Goal: Information Seeking & Learning: Learn about a topic

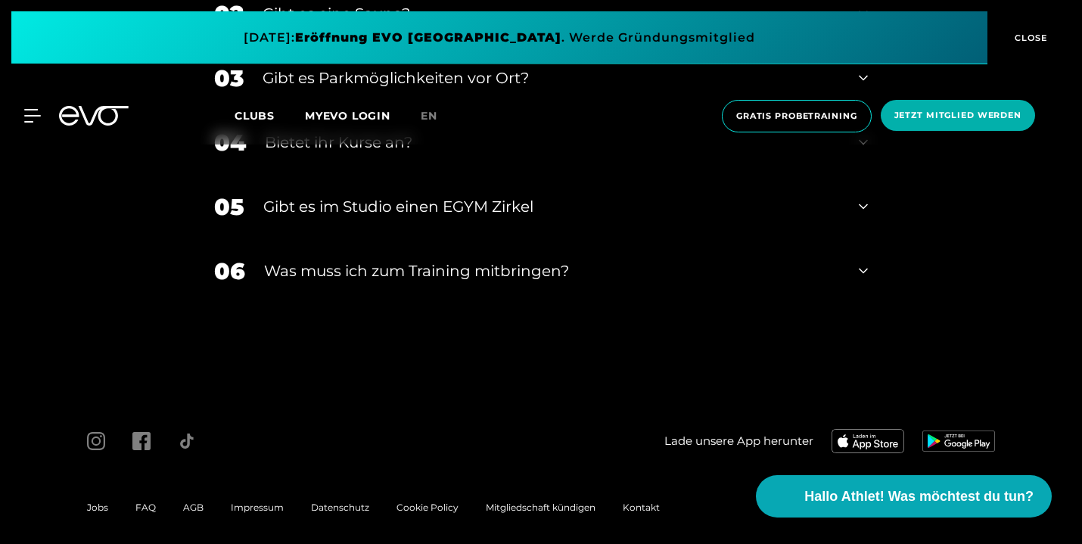
scroll to position [5246, 0]
click at [95, 503] on span "Jobs" at bounding box center [97, 508] width 21 height 11
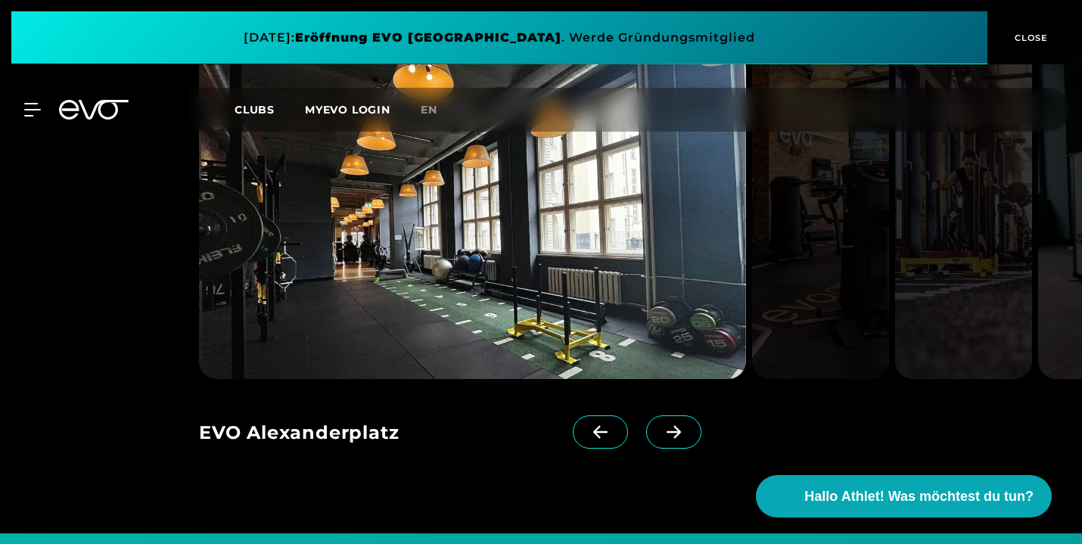
scroll to position [1154, 0]
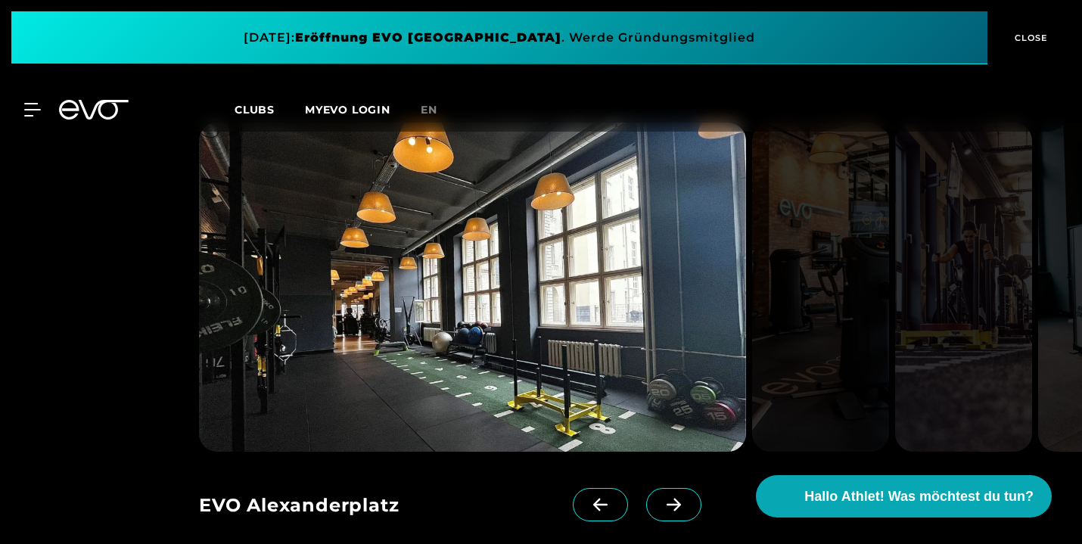
click at [662, 495] on span at bounding box center [673, 504] width 55 height 33
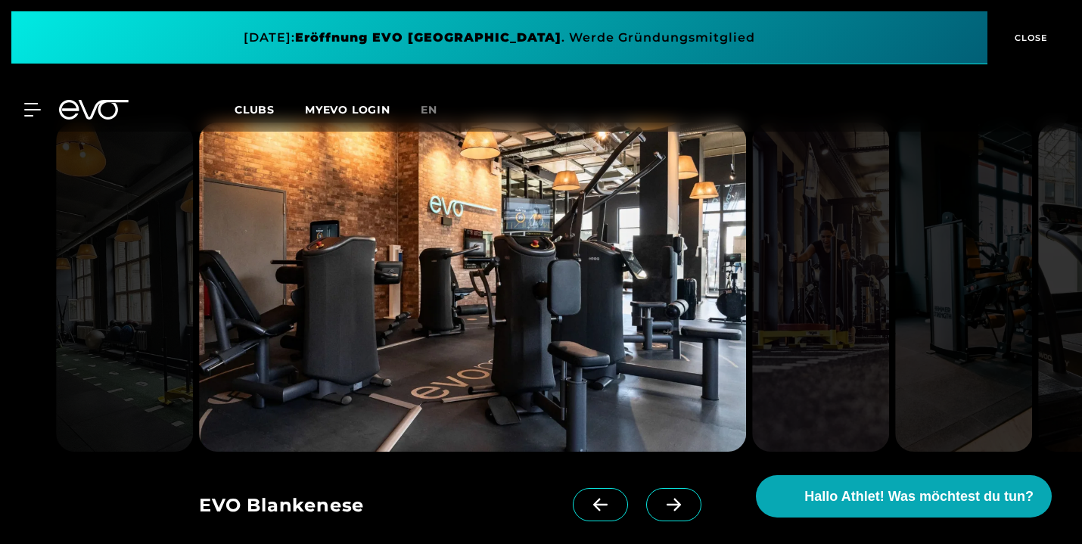
click at [662, 495] on span at bounding box center [673, 504] width 55 height 33
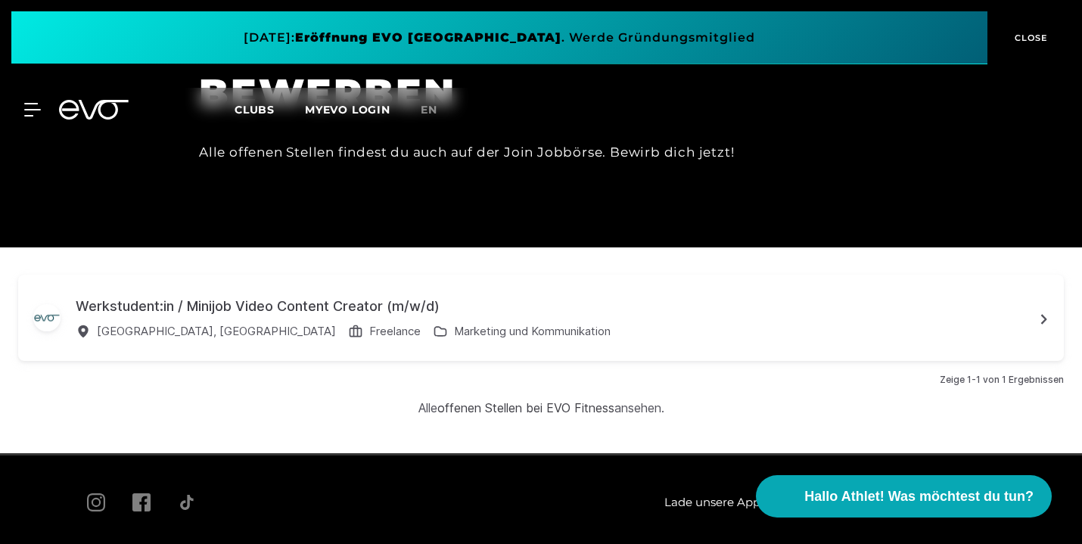
scroll to position [4306, 0]
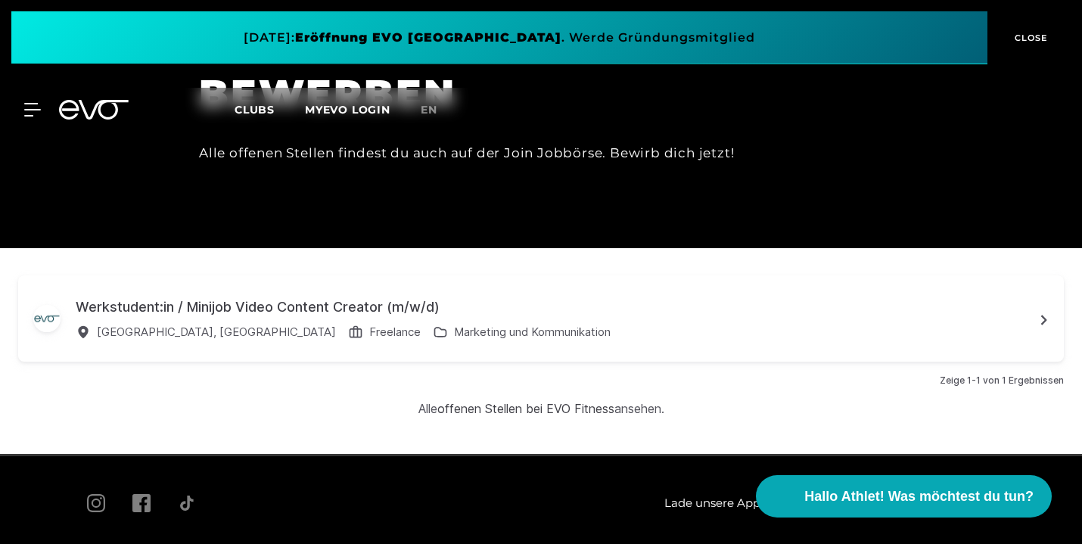
click at [296, 297] on div "Werkstudent:in / Minijob Video Content Creator (m/w/d)" at bounding box center [555, 307] width 958 height 20
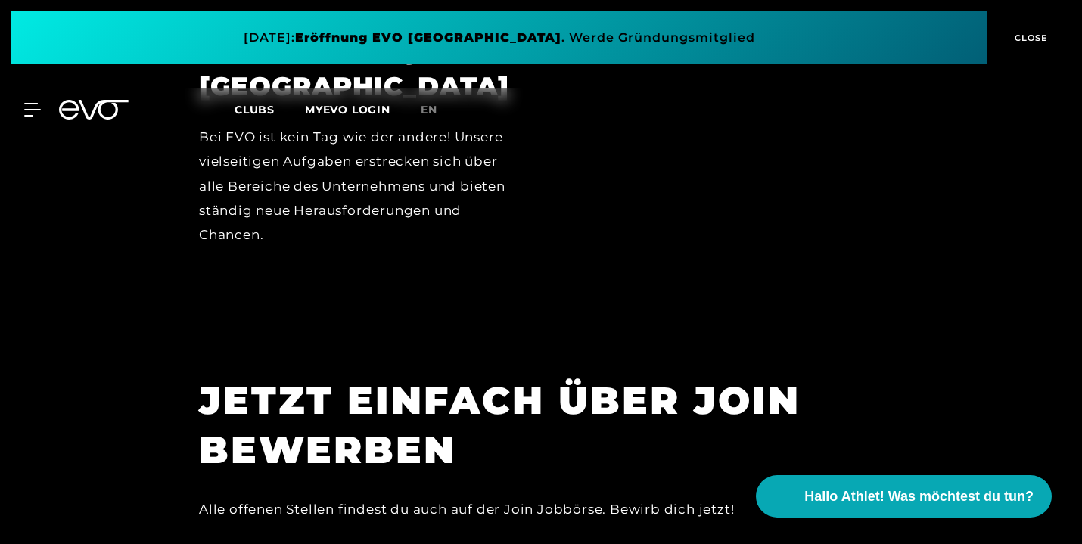
scroll to position [3950, 0]
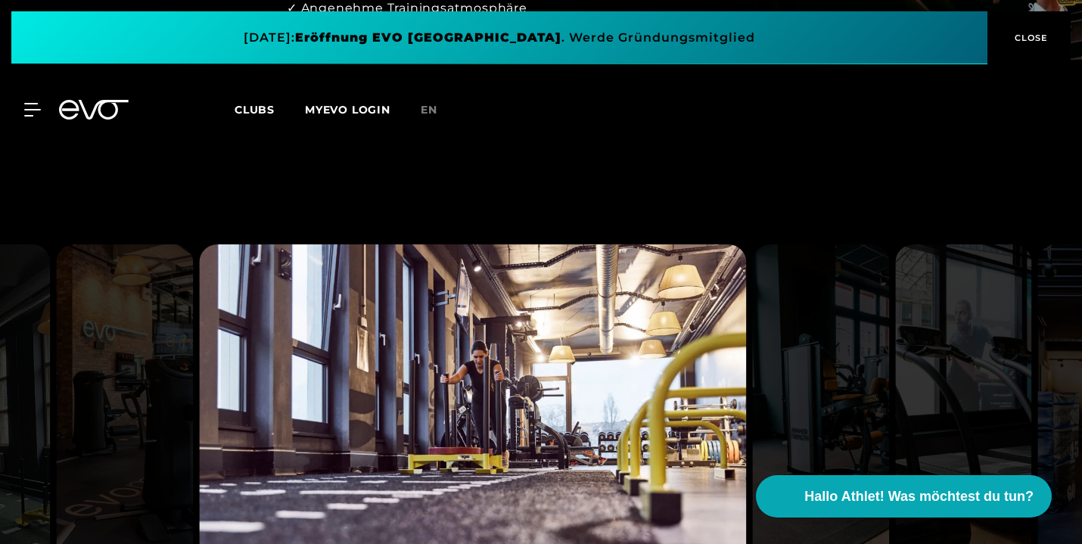
click at [260, 105] on span "Clubs" at bounding box center [255, 110] width 40 height 14
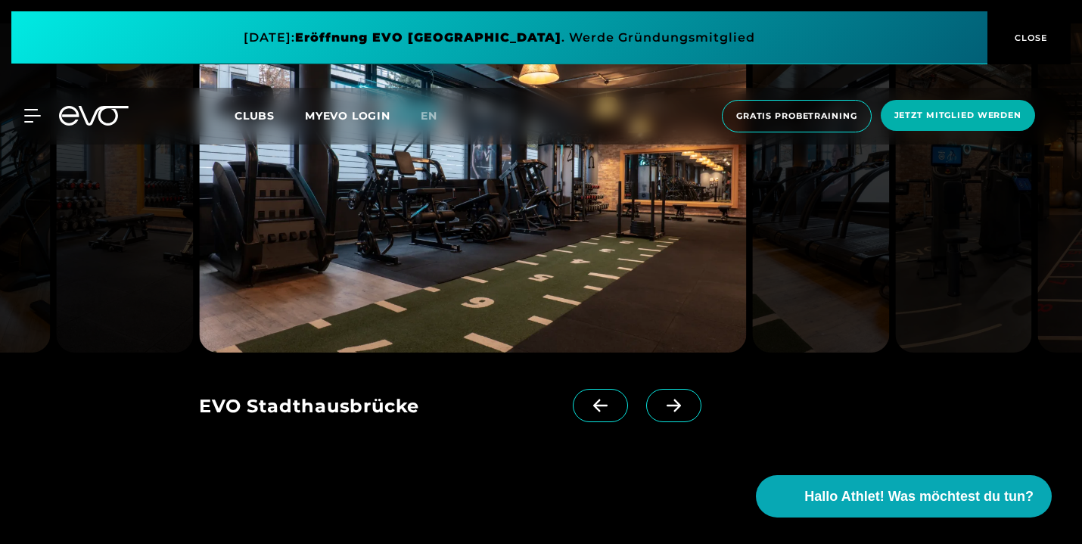
click at [434, 393] on div "[PERSON_NAME]" at bounding box center [386, 408] width 374 height 38
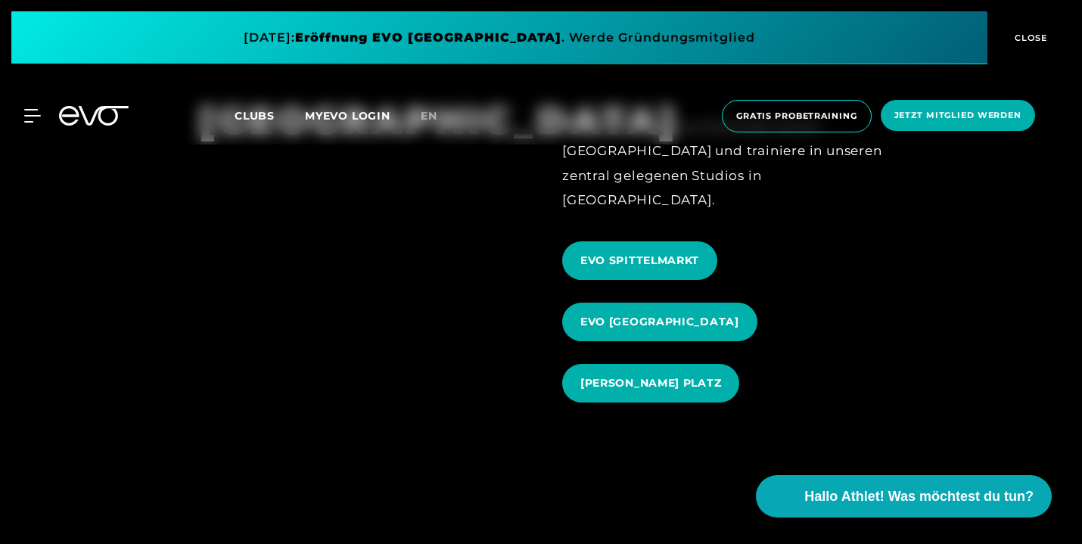
scroll to position [1534, 0]
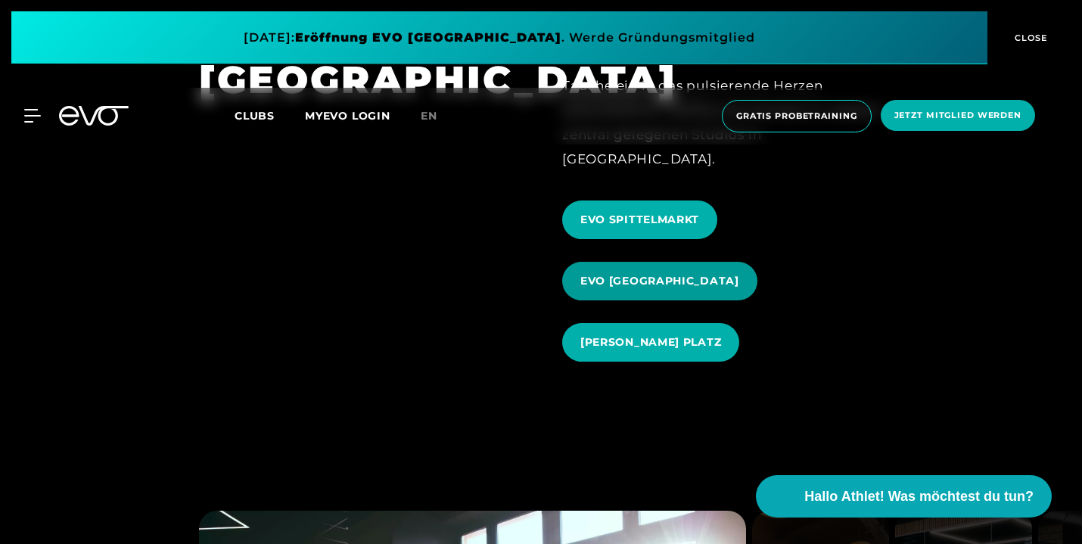
click at [615, 273] on span "EVO [GEOGRAPHIC_DATA]" at bounding box center [660, 281] width 159 height 16
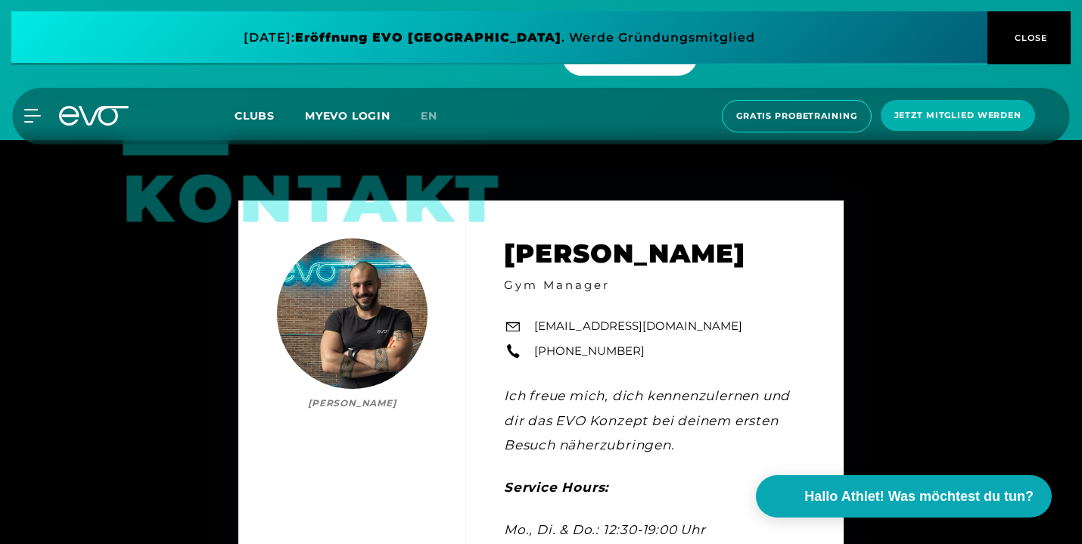
scroll to position [4306, 0]
